Goal: Transaction & Acquisition: Purchase product/service

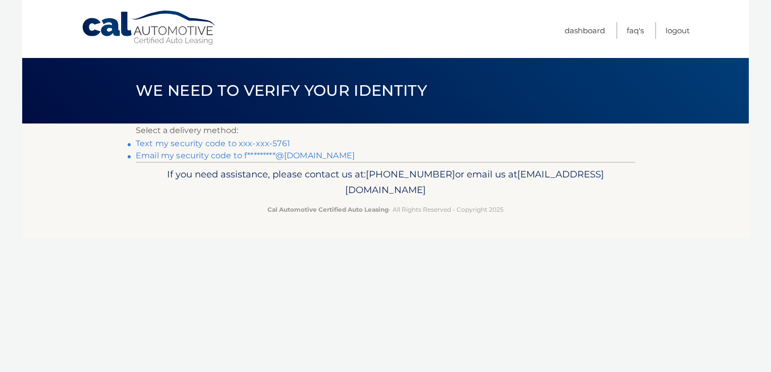
click at [271, 144] on link "Text my security code to xxx-xxx-5761" at bounding box center [213, 144] width 154 height 10
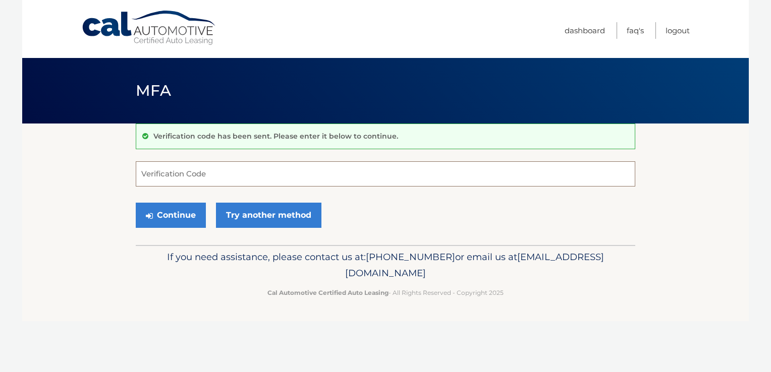
click at [242, 179] on input "Verification Code" at bounding box center [386, 173] width 500 height 25
type input "042068"
click at [180, 214] on button "Continue" at bounding box center [171, 215] width 70 height 25
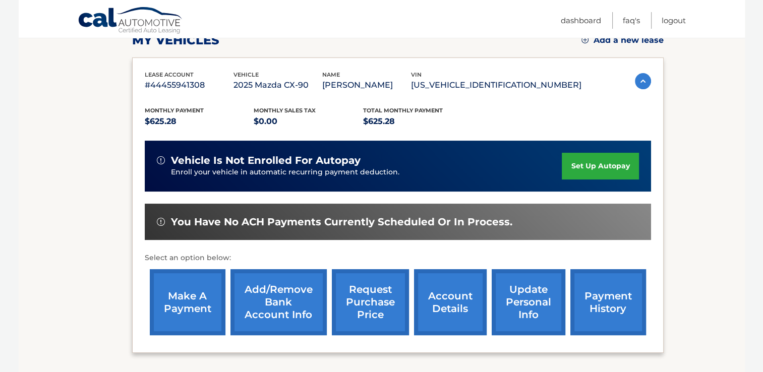
scroll to position [149, 0]
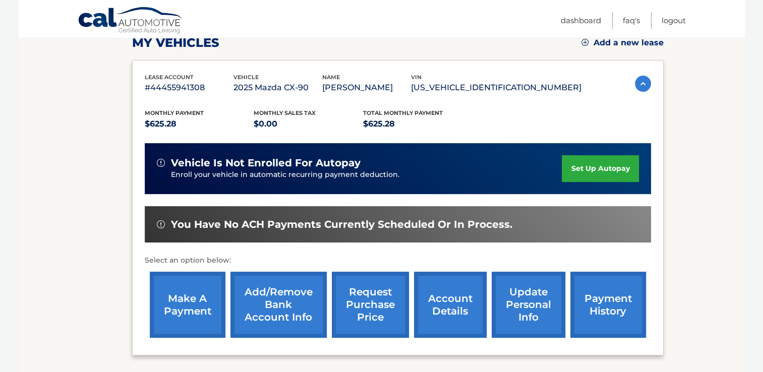
click at [173, 310] on link "make a payment" at bounding box center [188, 305] width 76 height 66
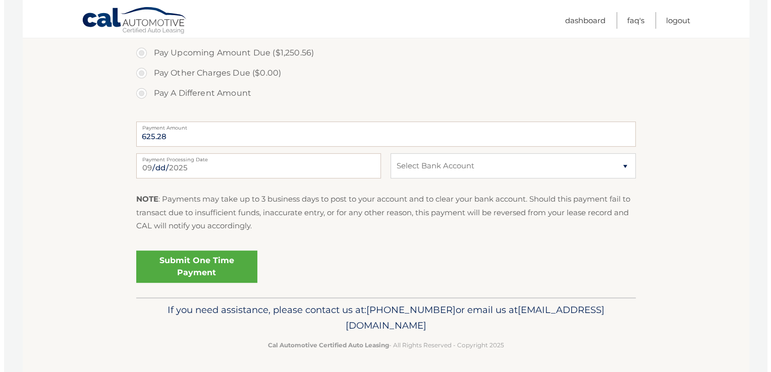
scroll to position [391, 0]
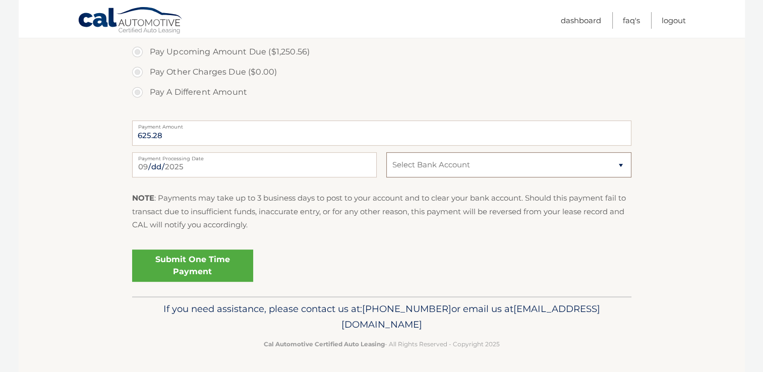
click at [417, 167] on select "Select Bank Account Checking BANK OF AMERICA, N.A. *****0827 Checking BANK OF A…" at bounding box center [508, 164] width 245 height 25
select select "ZTdjZjdjYWMtY2UxZC00ZDgxLTg5OWUtZGQyMjYxYTU4MTMz"
click at [386, 152] on select "Select Bank Account Checking BANK OF AMERICA, N.A. *****0827 Checking BANK OF A…" at bounding box center [508, 164] width 245 height 25
click at [203, 264] on link "Submit One Time Payment" at bounding box center [192, 266] width 121 height 32
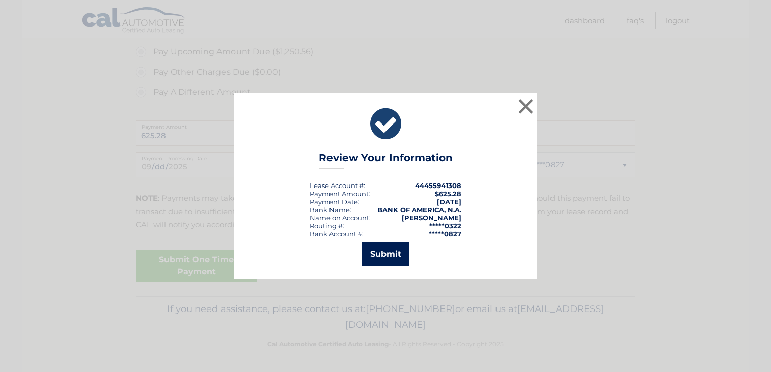
click at [385, 257] on button "Submit" at bounding box center [385, 254] width 47 height 24
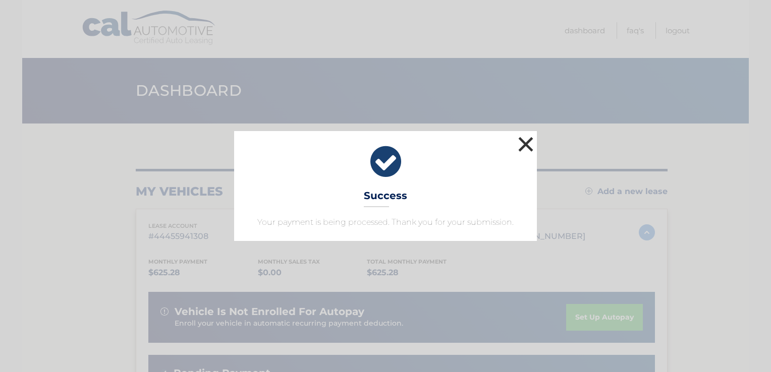
click at [531, 145] on button "×" at bounding box center [526, 144] width 20 height 20
